Goal: Task Accomplishment & Management: Use online tool/utility

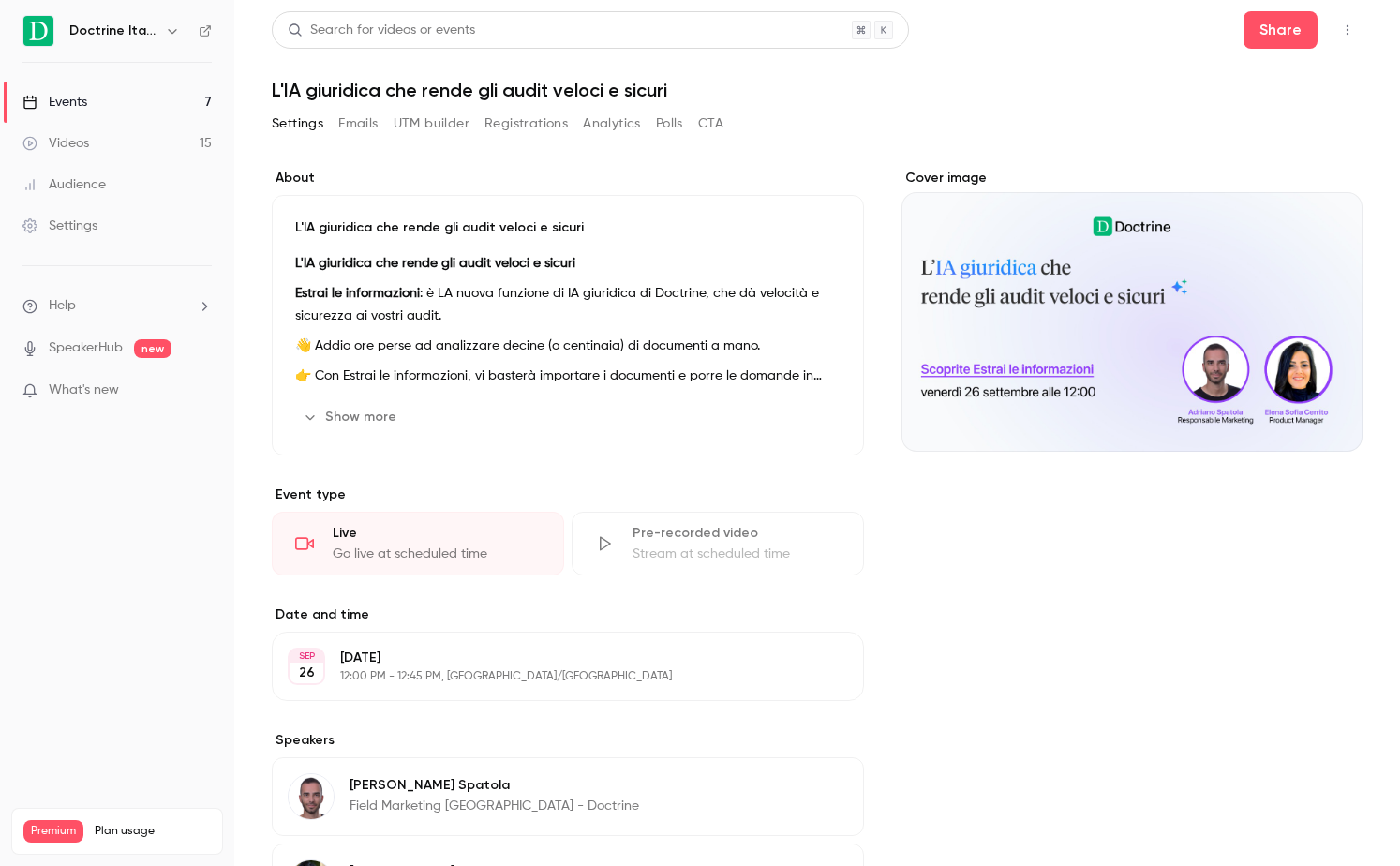
click at [506, 120] on button "Registrations" at bounding box center [526, 123] width 83 height 30
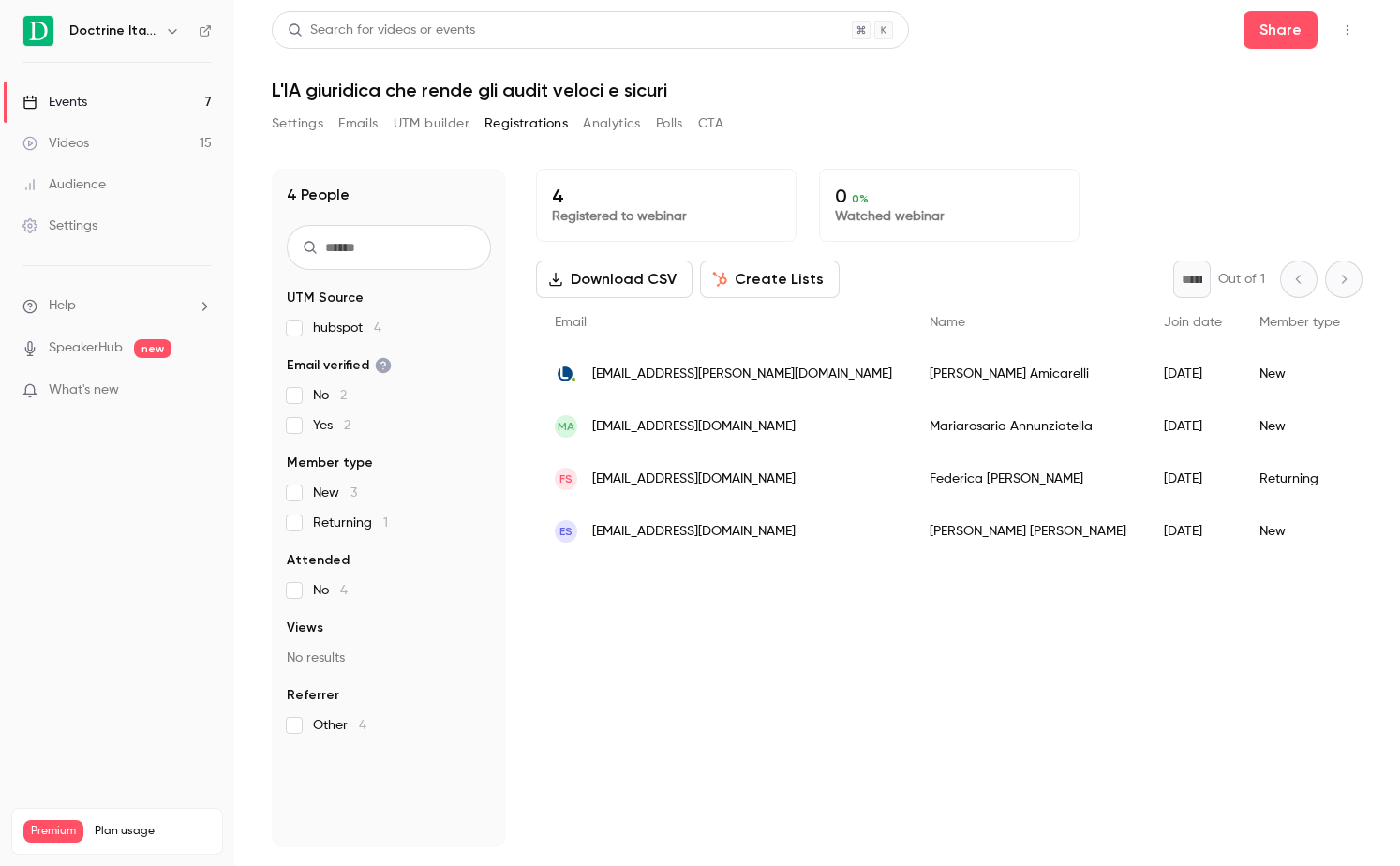
click at [310, 105] on div "Search for videos or events Share L'IA giuridica che rende gli audit veloci e s…" at bounding box center [817, 429] width 1091 height 836
click at [310, 131] on button "Settings" at bounding box center [297, 123] width 52 height 30
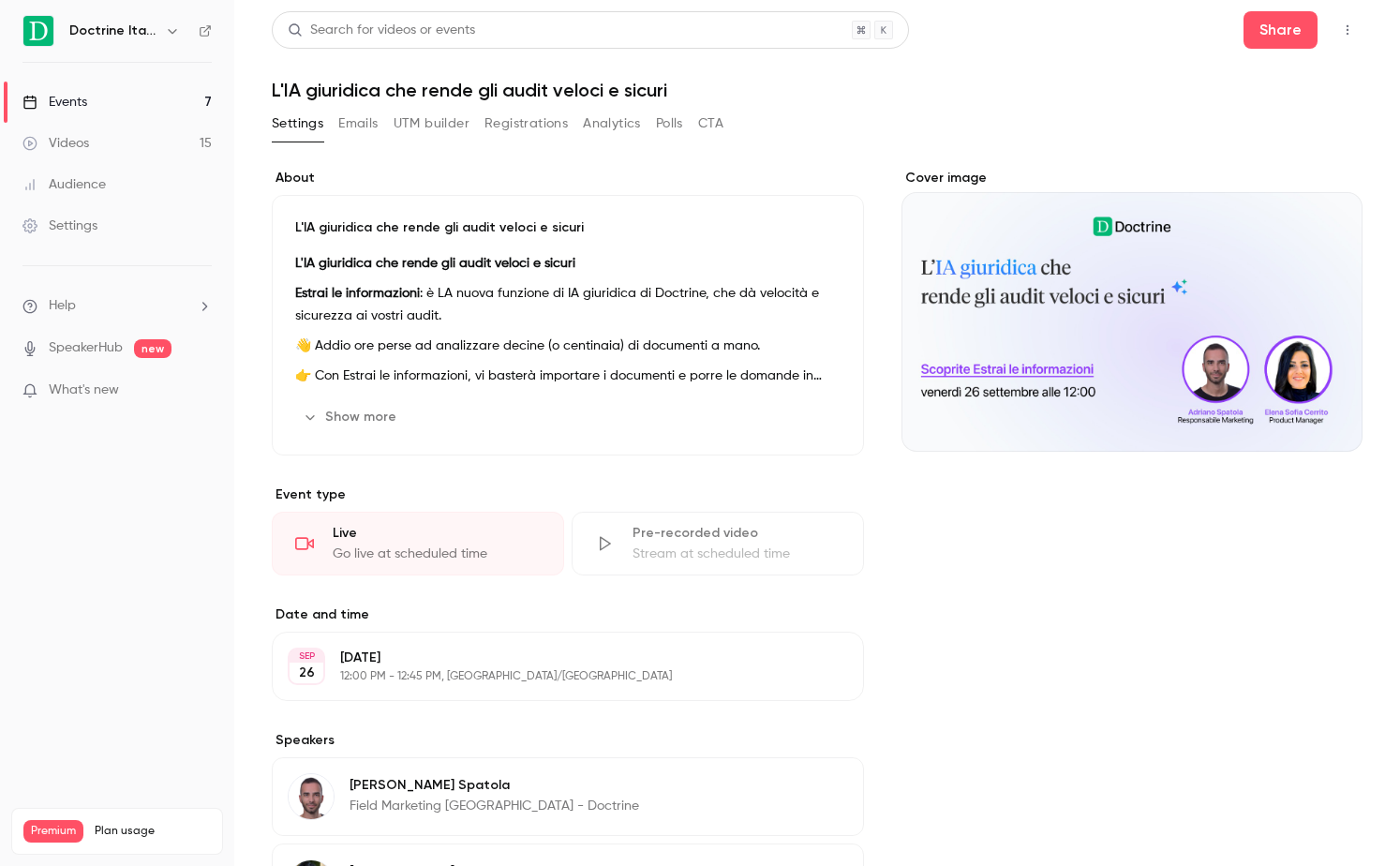
click at [498, 129] on button "Registrations" at bounding box center [526, 123] width 83 height 30
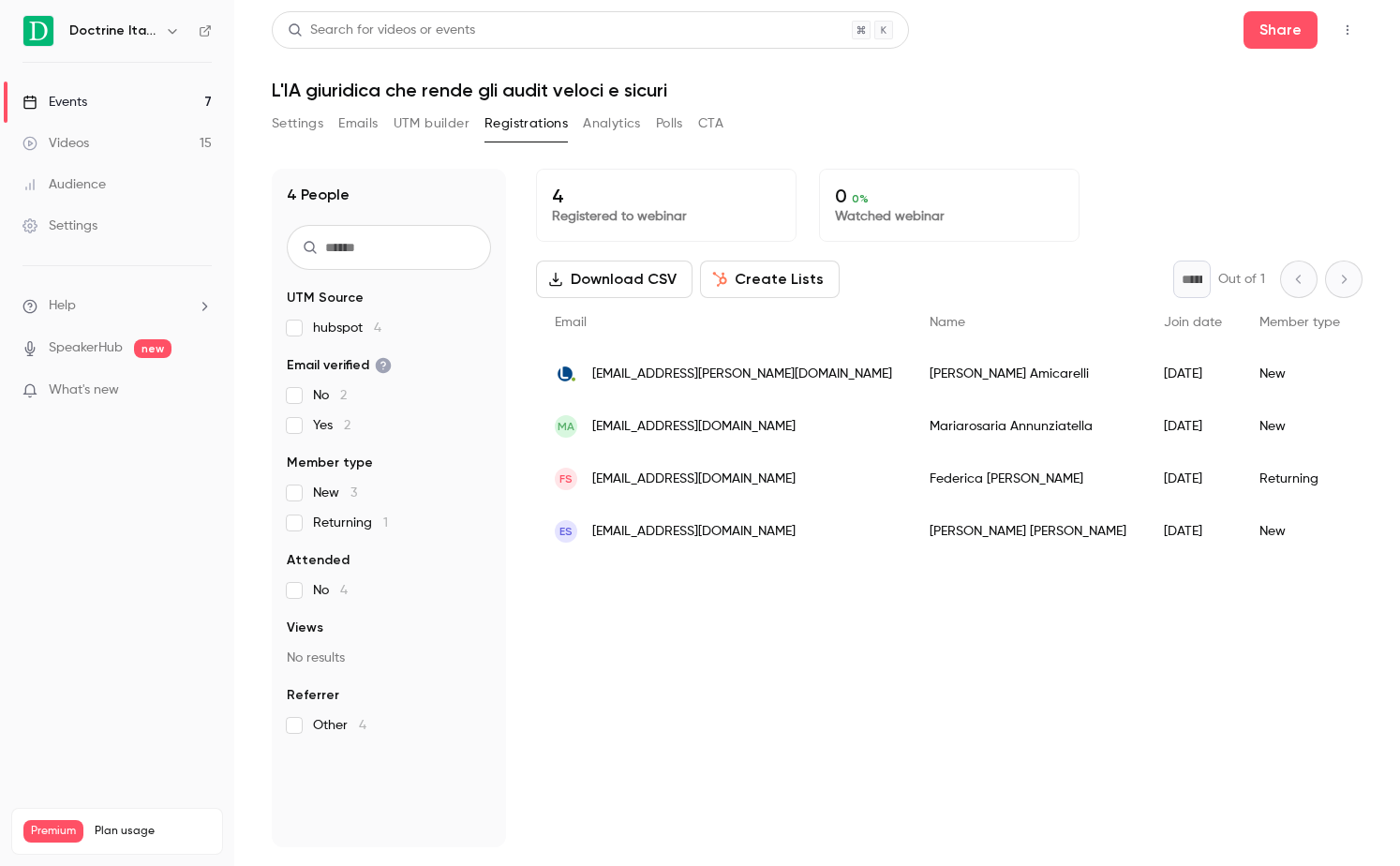
click at [430, 122] on button "UTM builder" at bounding box center [431, 123] width 76 height 30
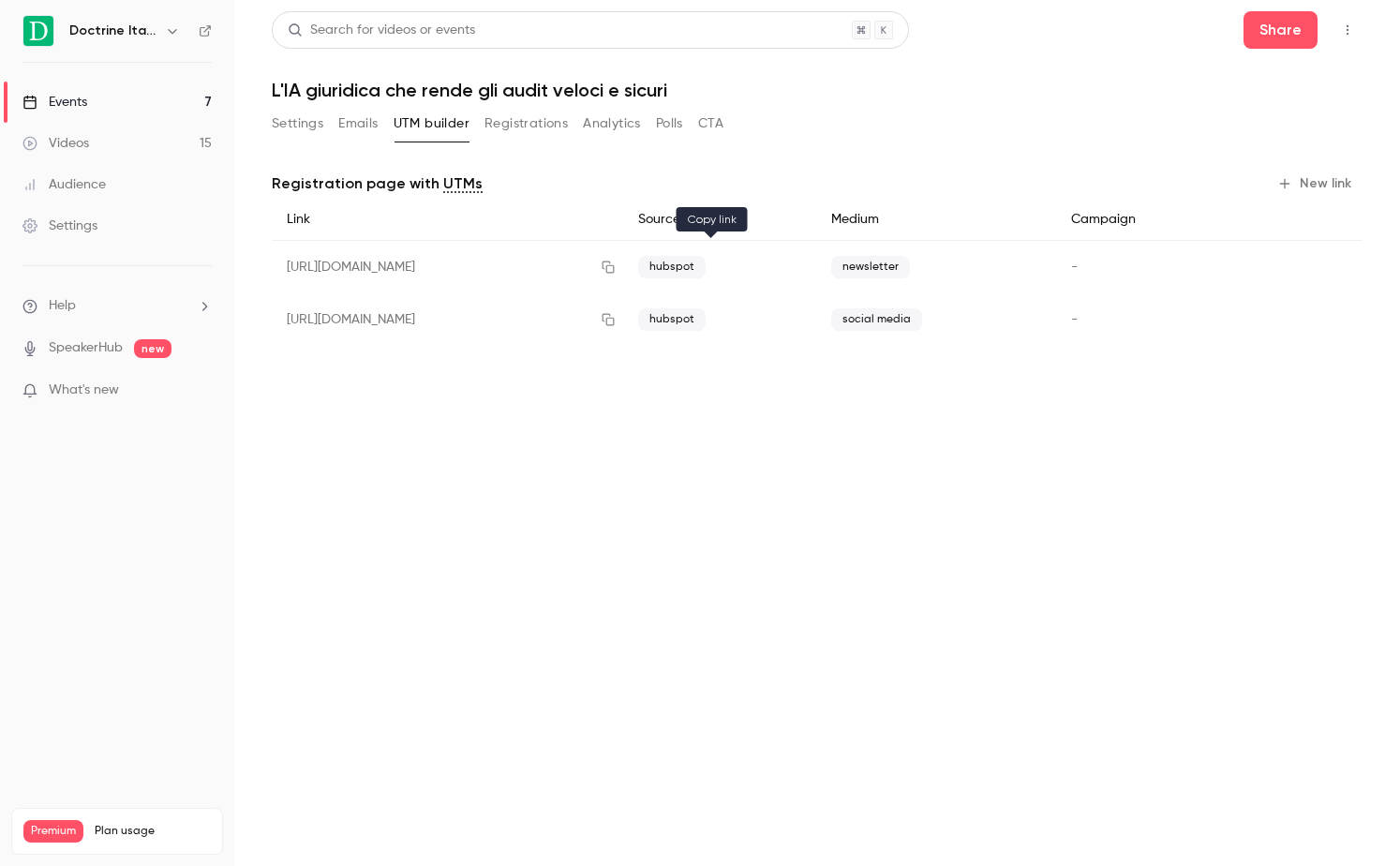
click at [614, 262] on icon "button" at bounding box center [607, 267] width 12 height 12
